Goal: Find specific page/section: Find specific page/section

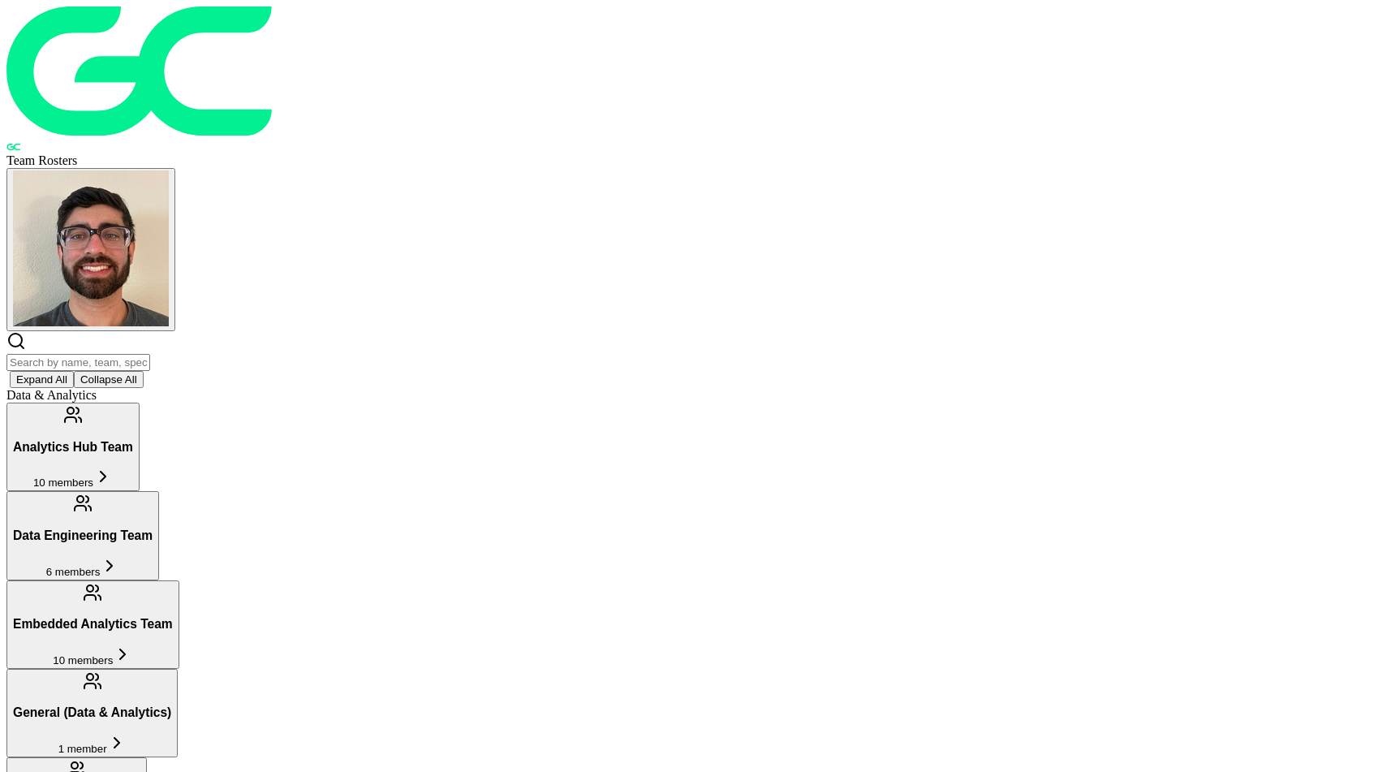
click at [150, 354] on input "text" at bounding box center [78, 362] width 144 height 17
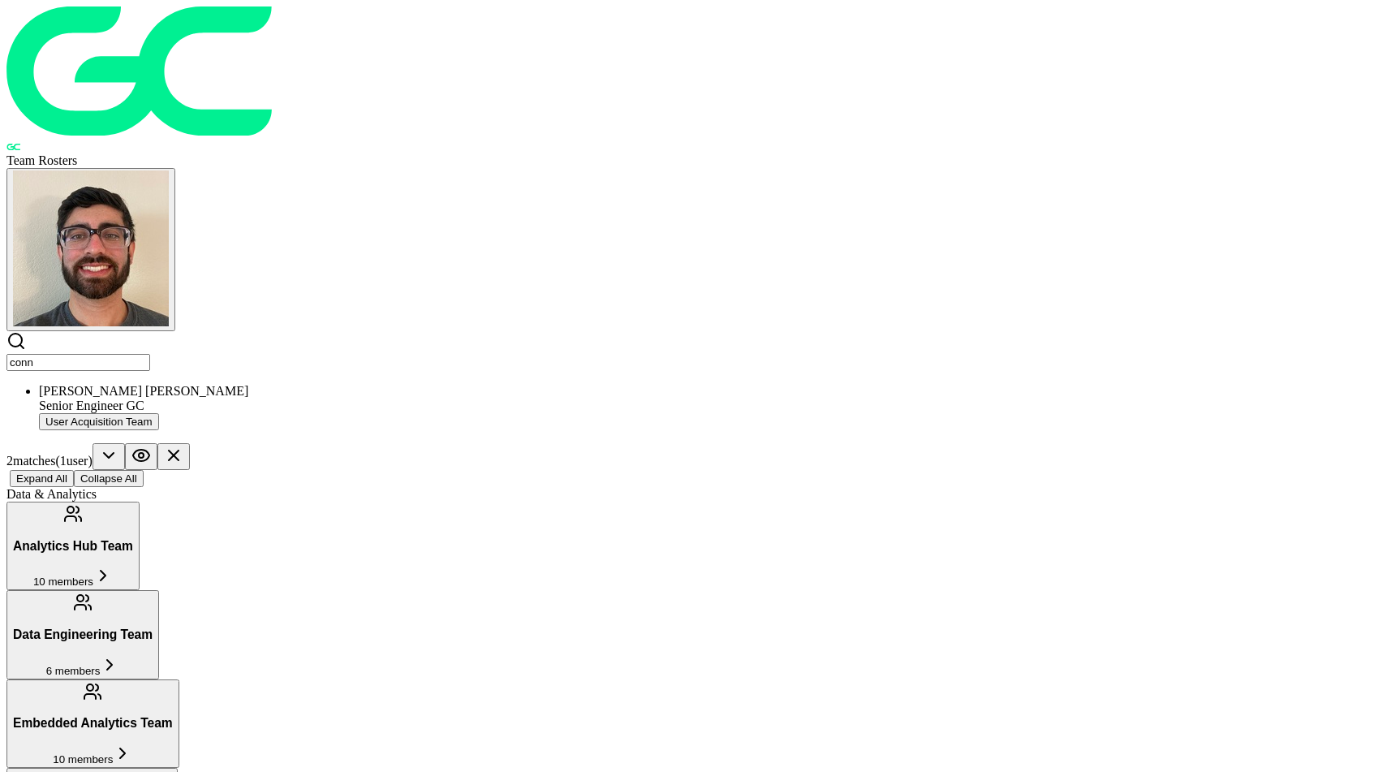
click at [427, 398] on div "Senior Engineer GC" at bounding box center [711, 405] width 1345 height 15
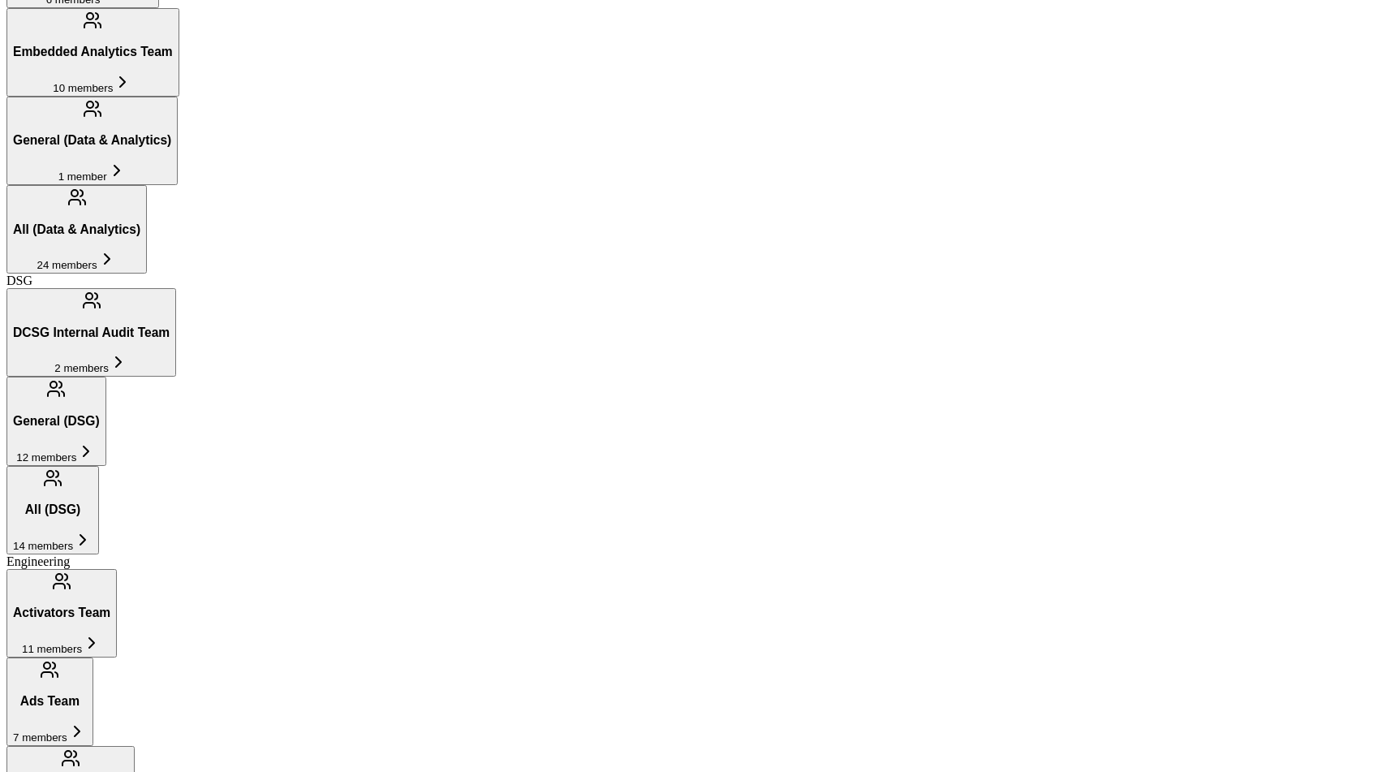
scroll to position [596, 0]
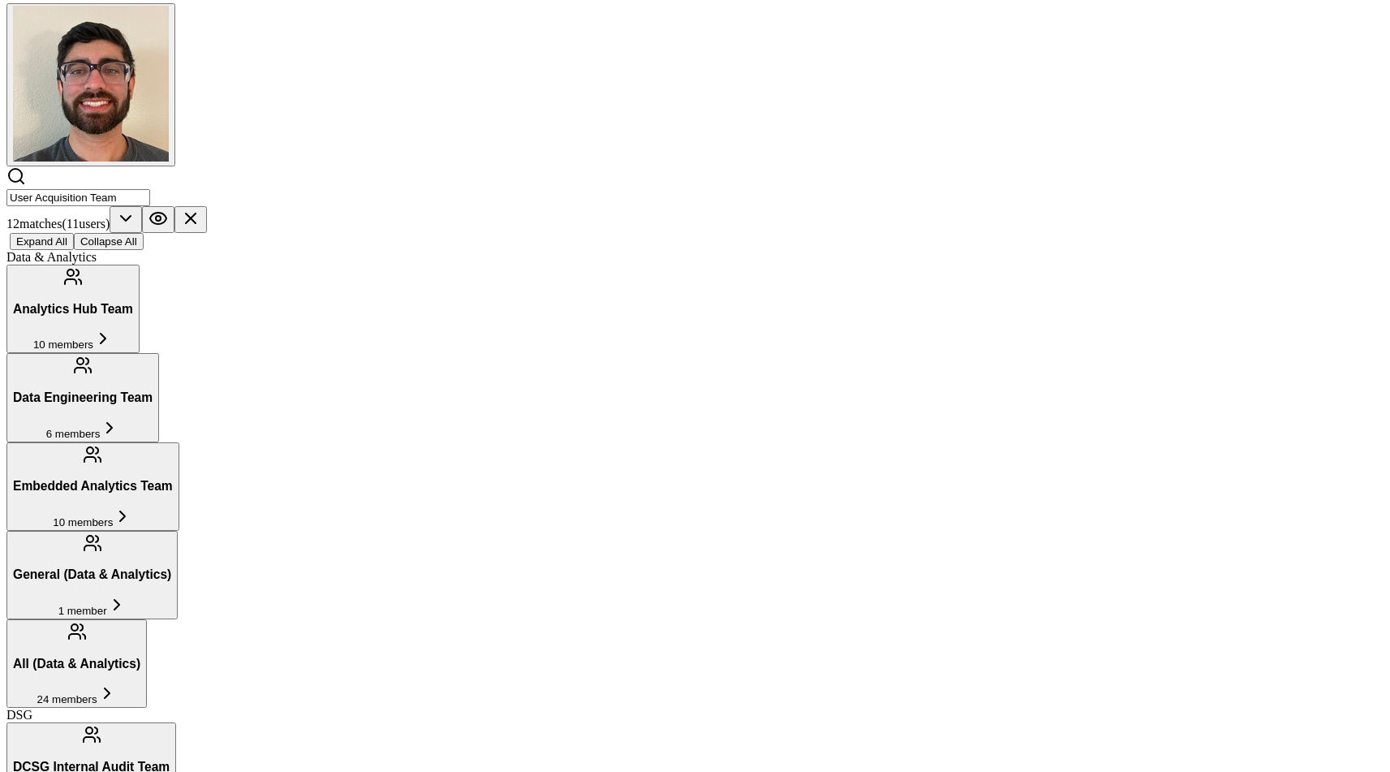
scroll to position [155, 0]
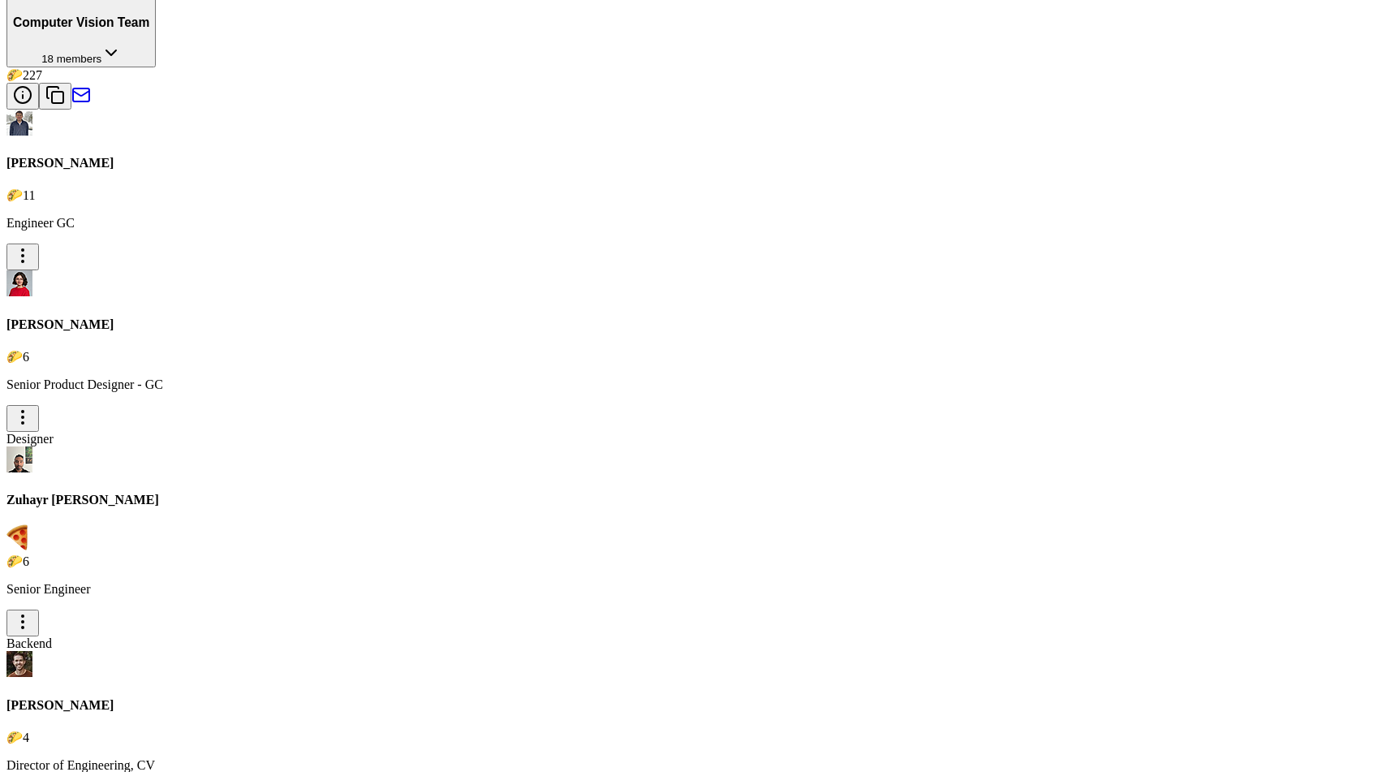
scroll to position [1702, 0]
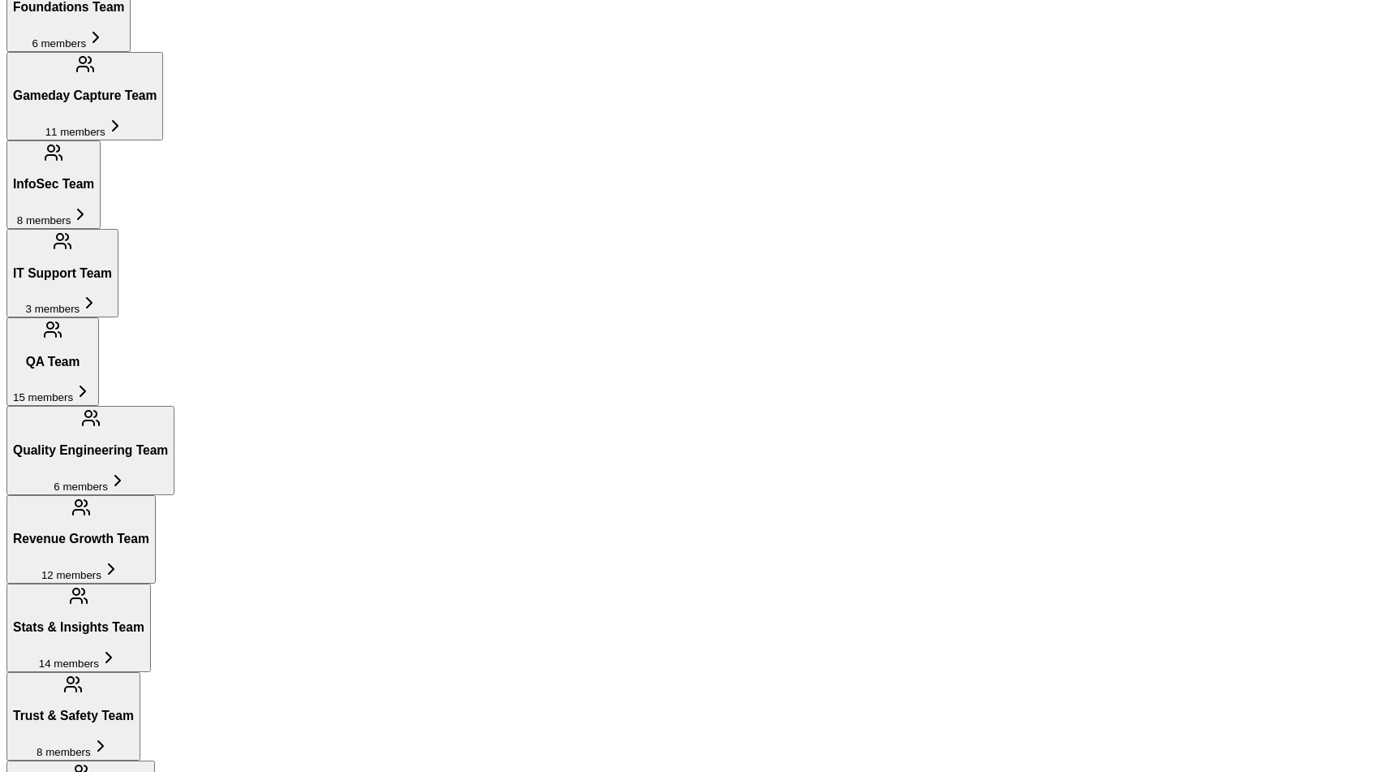
scroll to position [789, 0]
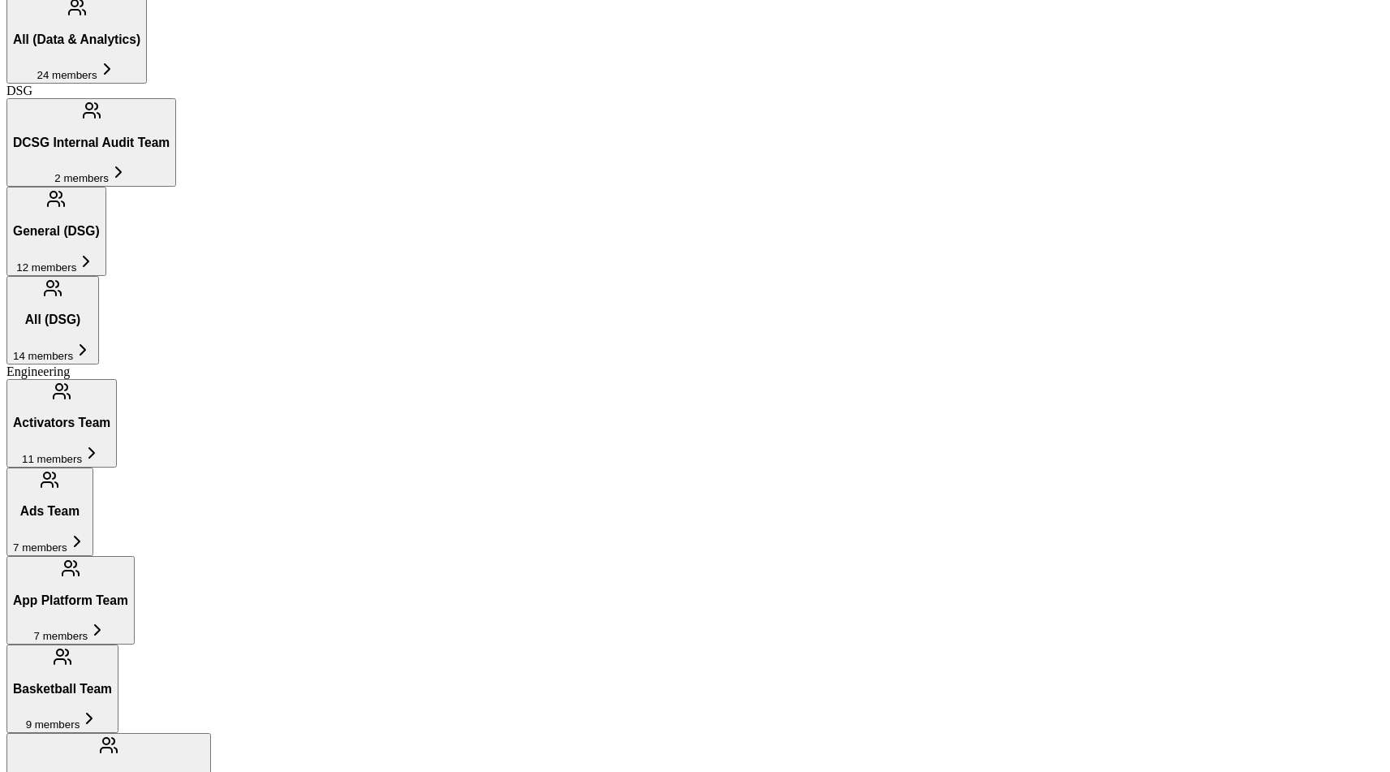
type input "r"
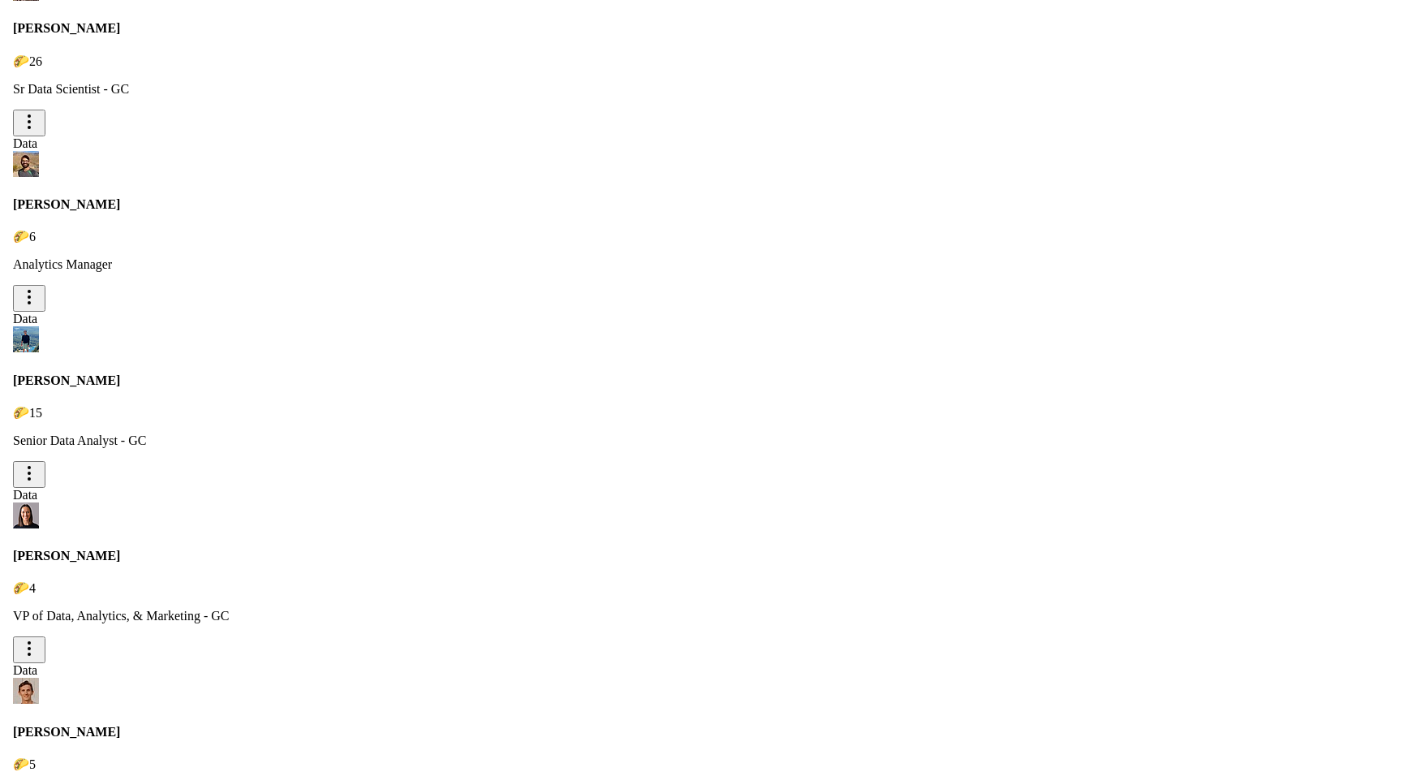
scroll to position [4250, 0]
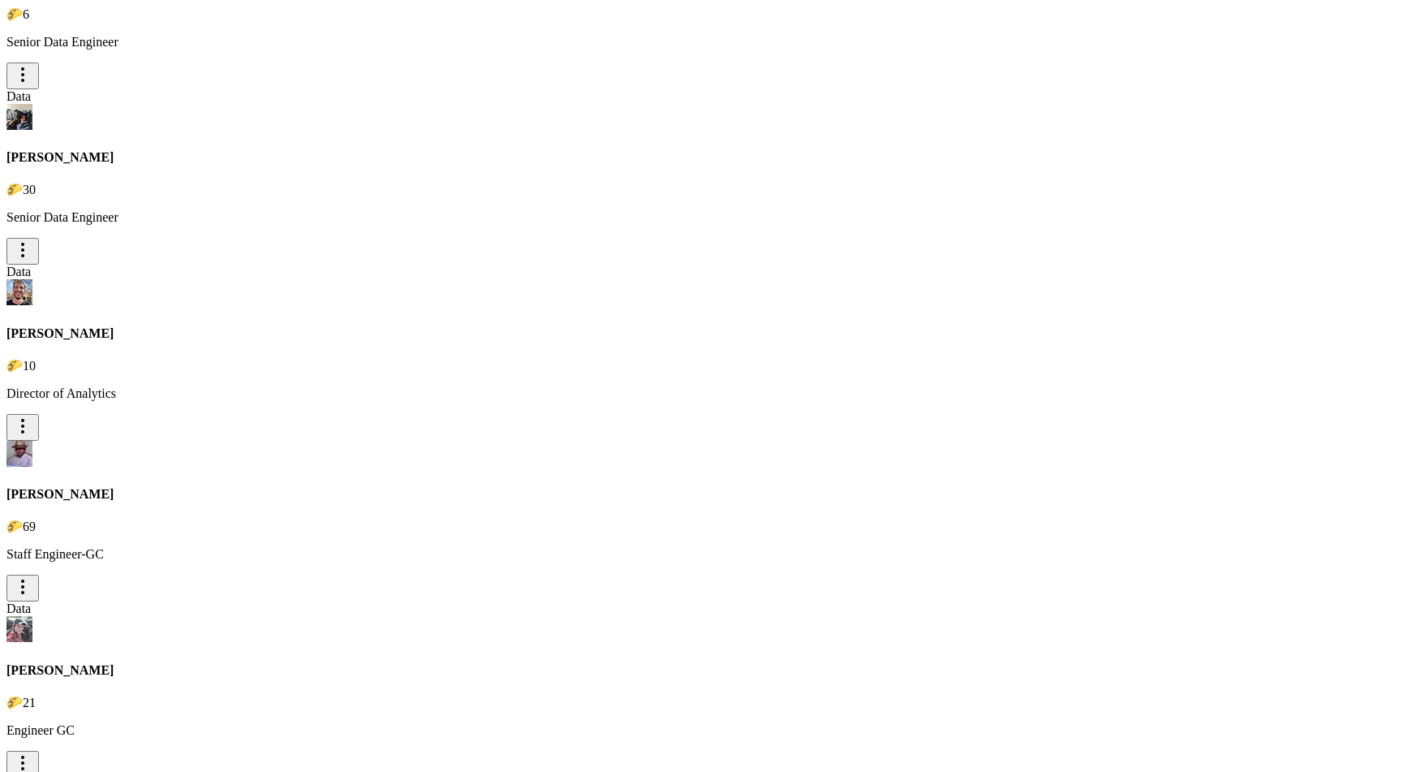
type input "Revenue Growth Team"
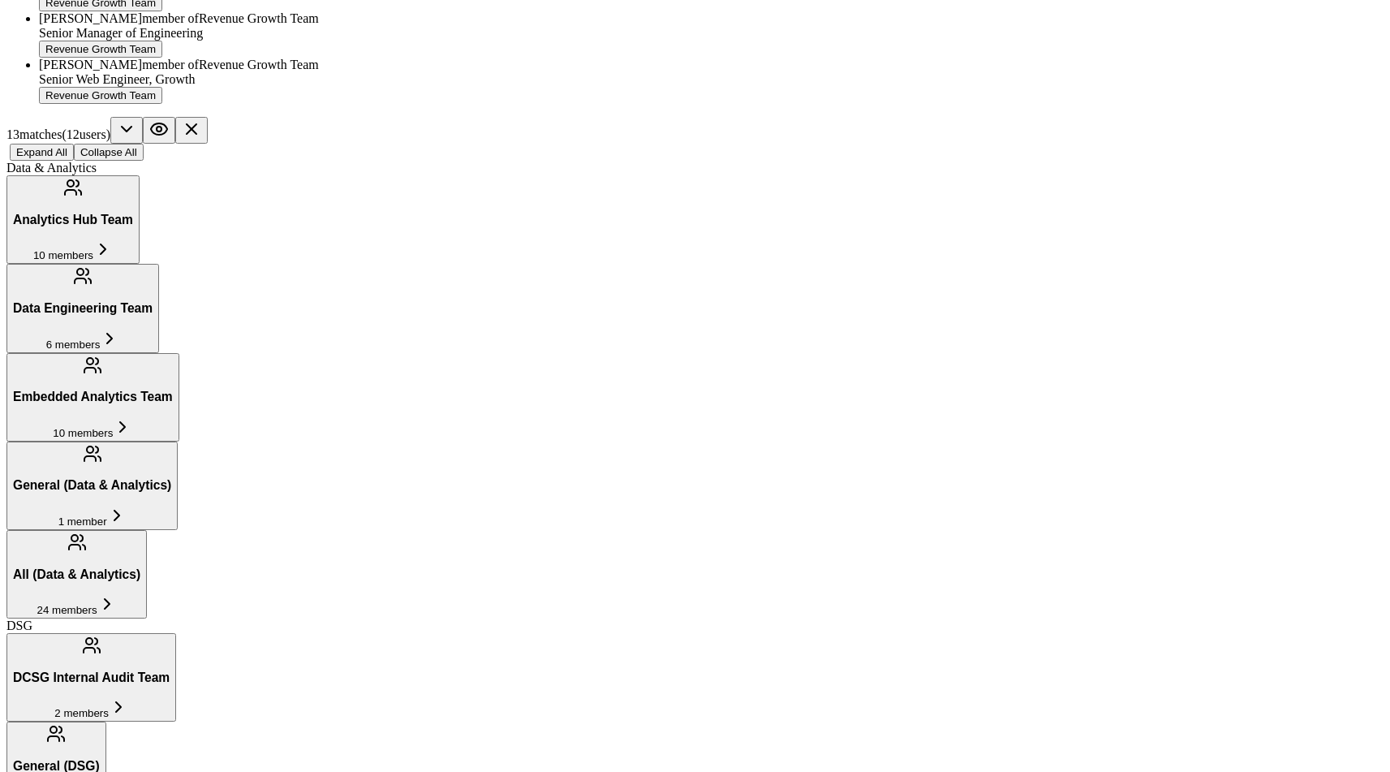
scroll to position [818, 0]
